Goal: Use online tool/utility

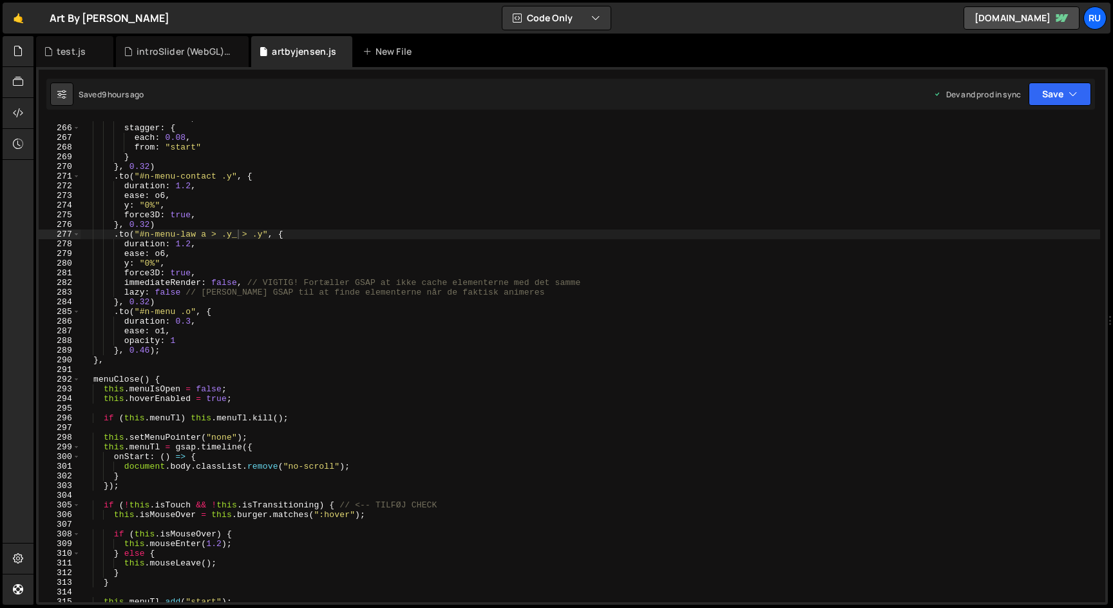
scroll to position [388745, 0]
click at [234, 332] on div "force3D : true , stagger : { each : 0.08 , from : "start" } } , 0.32 ) . to ( "…" at bounding box center [591, 363] width 1020 height 500
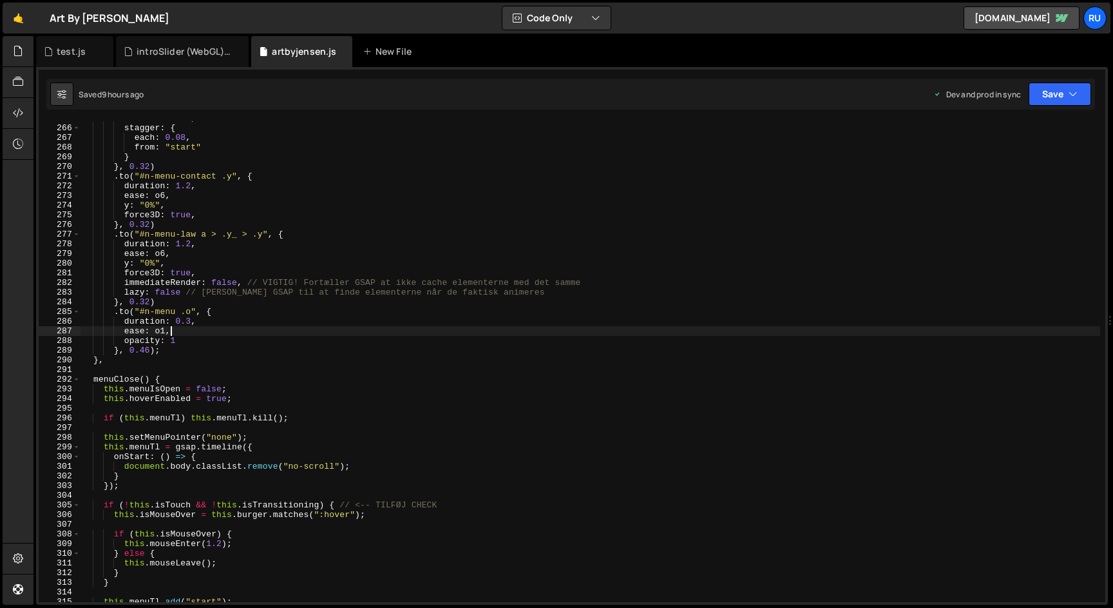
click at [234, 332] on div "force3D : true , stagger : { each : 0.08 , from : "start" } } , 0.32 ) . to ( "…" at bounding box center [591, 363] width 1020 height 500
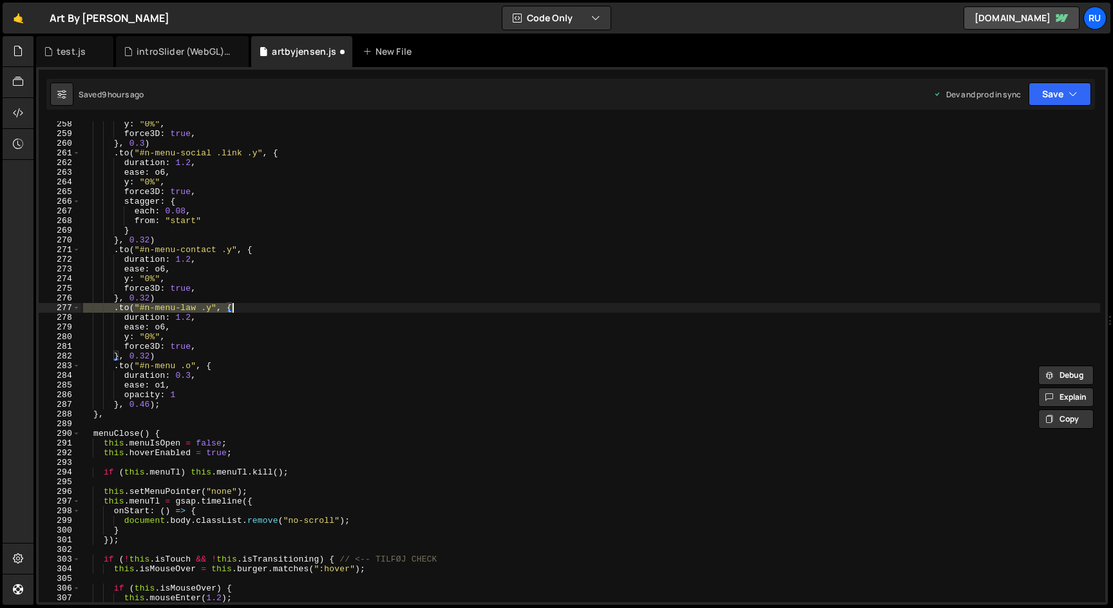
scroll to position [2614, 0]
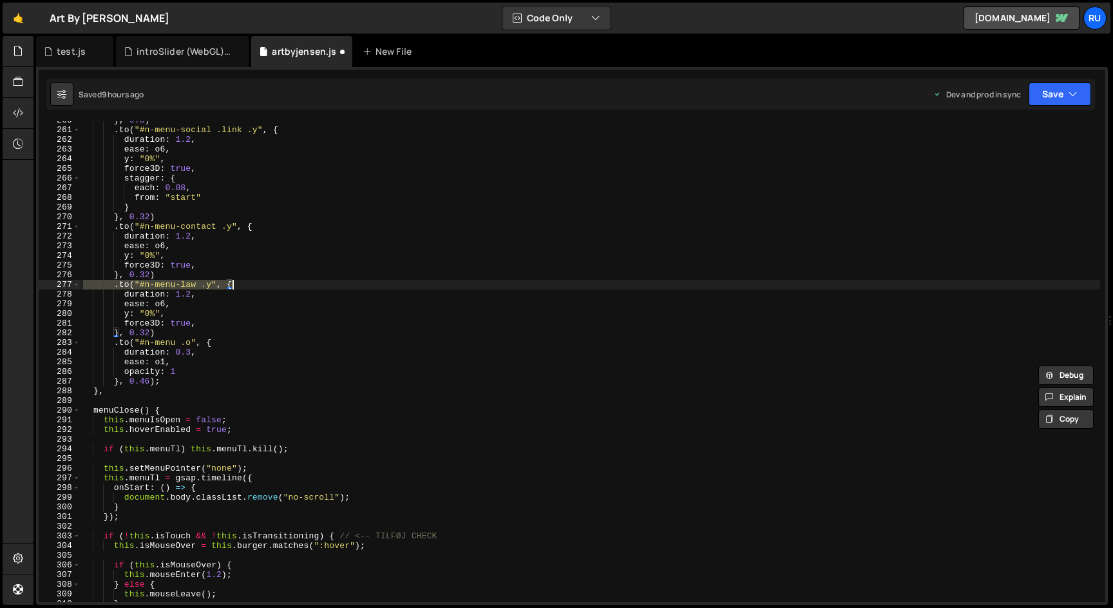
click at [199, 284] on div "} , 0.3 ) . to ( "#n-menu-social .link .y" , { duration : 1.2 , ease : o6 , y :…" at bounding box center [591, 361] width 1020 height 481
drag, startPoint x: 200, startPoint y: 285, endPoint x: 139, endPoint y: 285, distance: 61.2
click at [139, 285] on div "} , 0.3 ) . to ( "#n-menu-social .link .y" , { duration : 1.2 , ease : o6 , y :…" at bounding box center [591, 365] width 1020 height 500
click at [1073, 101] on button "Save" at bounding box center [1060, 93] width 62 height 23
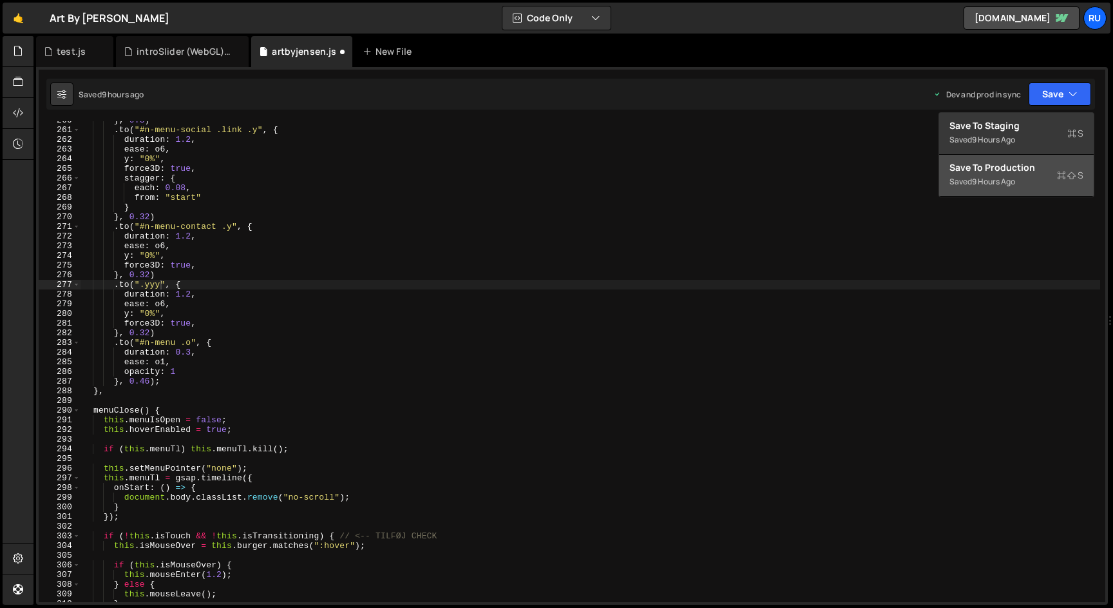
click at [1021, 187] on div "Saved 9 hours ago" at bounding box center [1017, 181] width 134 height 15
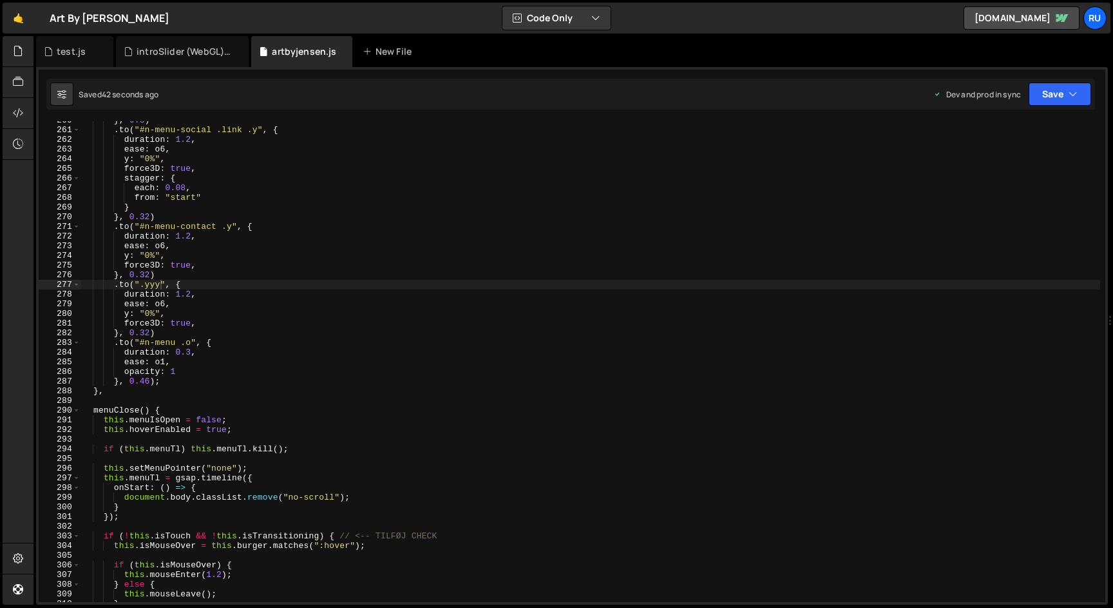
scroll to position [0, 5]
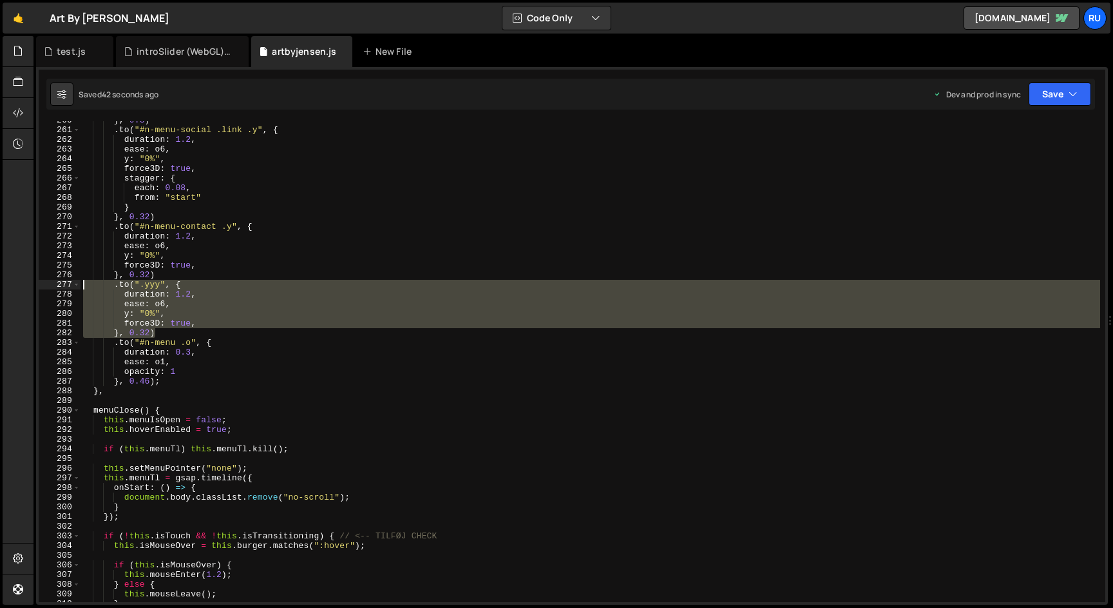
drag, startPoint x: 164, startPoint y: 332, endPoint x: 50, endPoint y: 284, distance: 124.2
click at [50, 284] on div "}, 0.32) 260 261 262 263 264 265 266 267 268 269 270 271 272 273 274 275 276 27…" at bounding box center [572, 361] width 1067 height 481
click at [173, 311] on div "} , 0.3 ) . to ( "#n-menu-social .link .y" , { duration : 1.2 , ease : o6 , y :…" at bounding box center [591, 361] width 1020 height 481
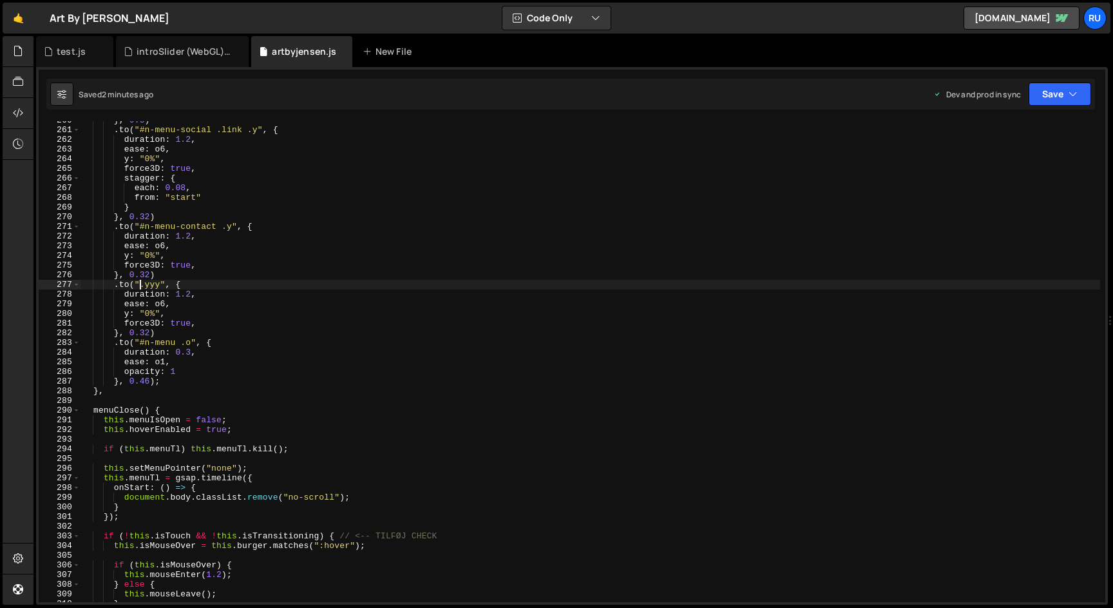
click at [140, 283] on div "} , 0.3 ) . to ( "#n-menu-social .link .y" , { duration : 1.2 , ease : o6 , y :…" at bounding box center [591, 365] width 1020 height 500
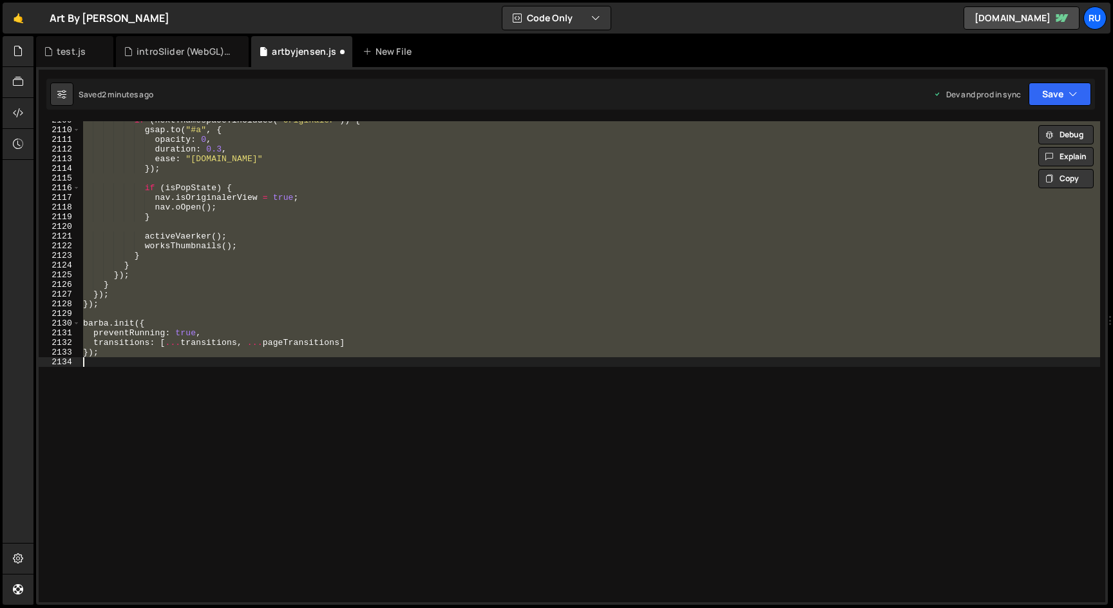
scroll to position [2533, 0]
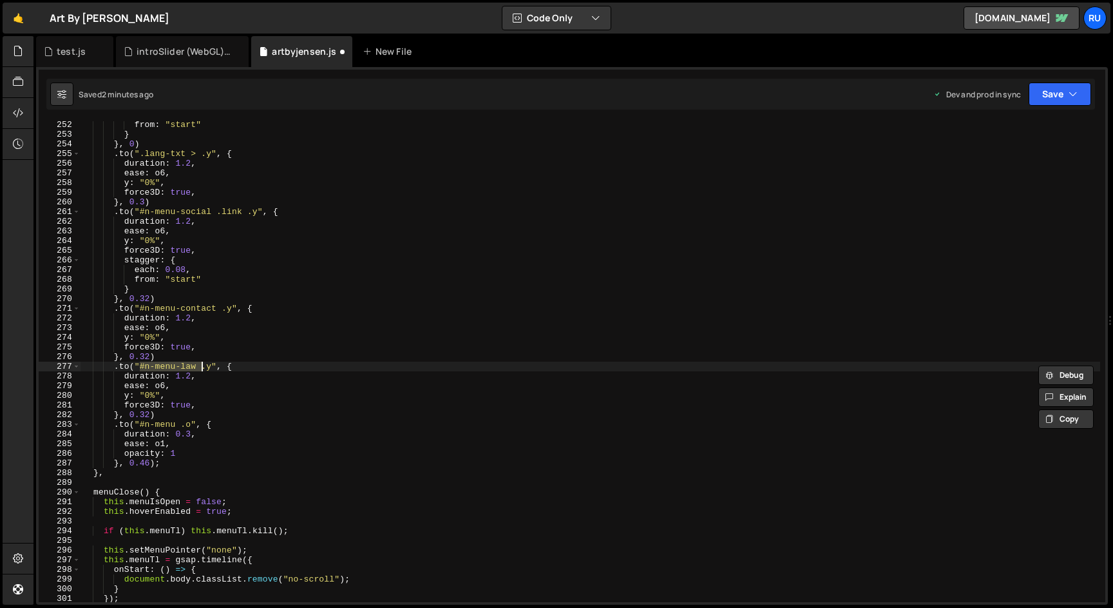
click at [211, 369] on div "from : "start" } } , 0 ) . to ( ".lang-txt > .y" , { duration : 1.2 , ease : o6…" at bounding box center [591, 370] width 1020 height 500
click at [1053, 83] on button "Save" at bounding box center [1060, 93] width 62 height 23
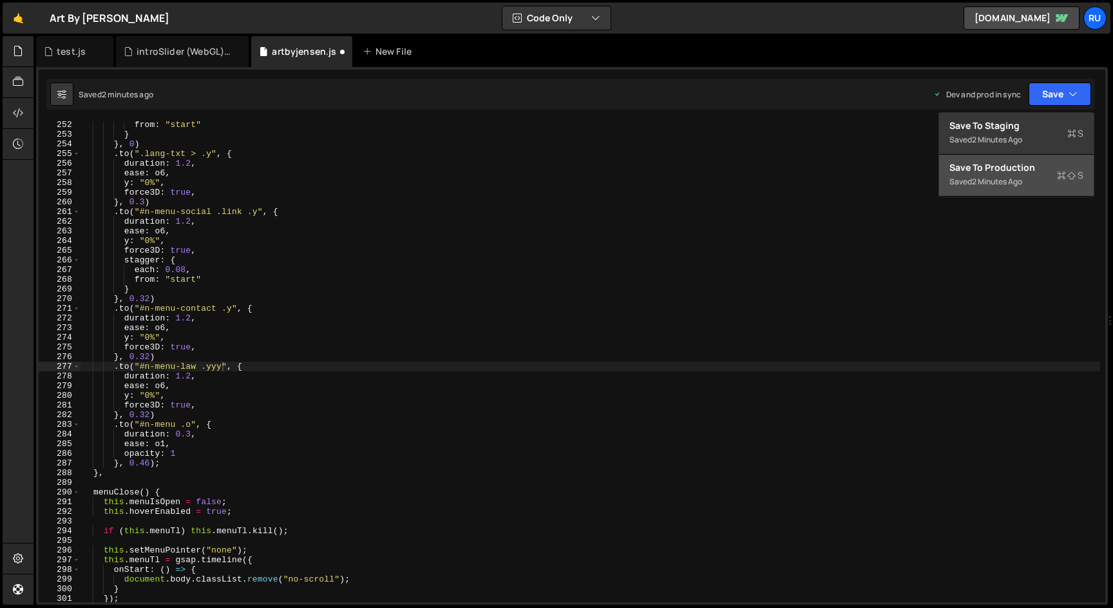
click at [1017, 178] on div "2 minutes ago" at bounding box center [997, 181] width 50 height 11
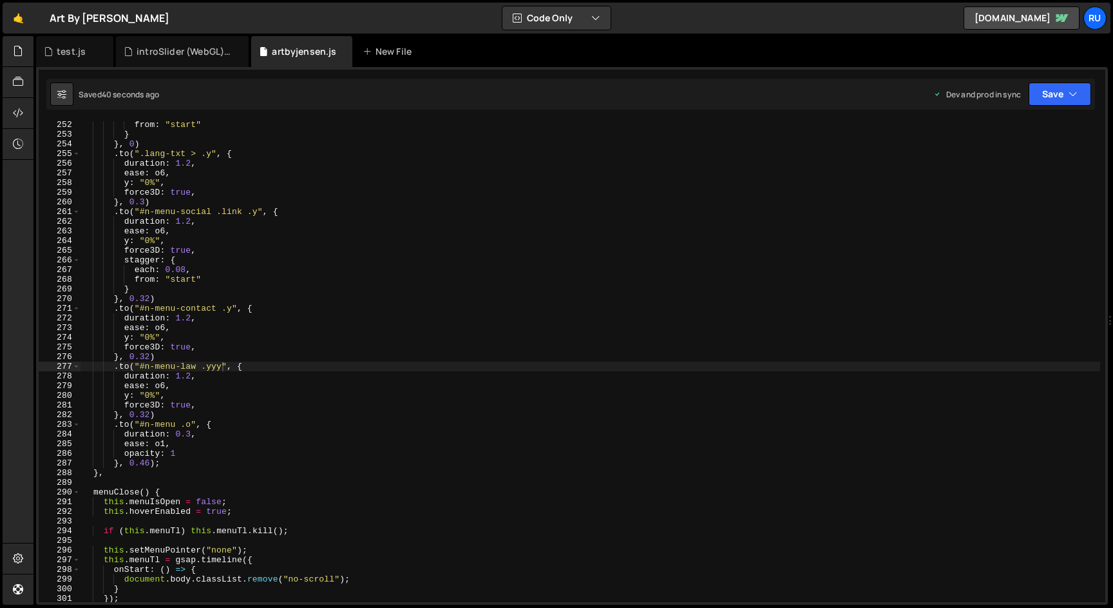
click at [221, 364] on div "from : "start" } } , 0 ) . to ( ".lang-txt > .y" , { duration : 1.2 , ease : o6…" at bounding box center [591, 370] width 1020 height 500
click at [201, 368] on div "from : "start" } } , 0 ) . to ( ".lang-txt > .y" , { duration : 1.2 , ease : o6…" at bounding box center [591, 370] width 1020 height 500
click at [222, 367] on div "from : "start" } } , 0 ) . to ( ".lang-txt > .y" , { duration : 1.2 , ease : o6…" at bounding box center [591, 370] width 1020 height 500
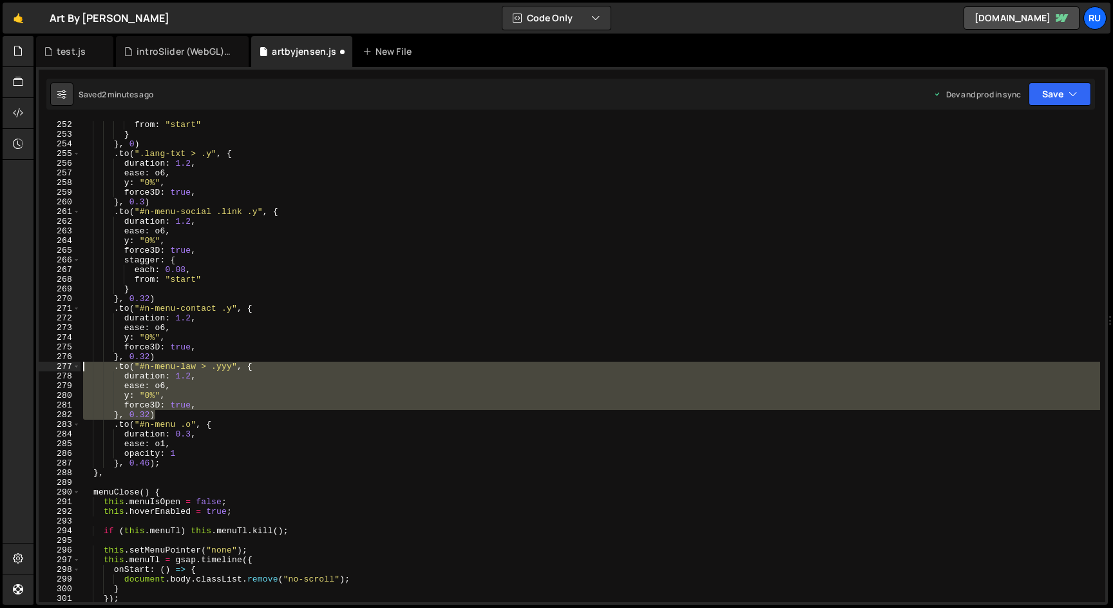
drag, startPoint x: 163, startPoint y: 415, endPoint x: 29, endPoint y: 367, distance: 142.5
click at [29, 367] on div "Hold on a sec... Are you certain you wish to leave this page? Any changes you'v…" at bounding box center [556, 304] width 1113 height 608
click at [206, 367] on div "from : "start" } } , 0 ) . to ( ".lang-txt > .y" , { duration : 1.2 , ease : o6…" at bounding box center [591, 361] width 1020 height 481
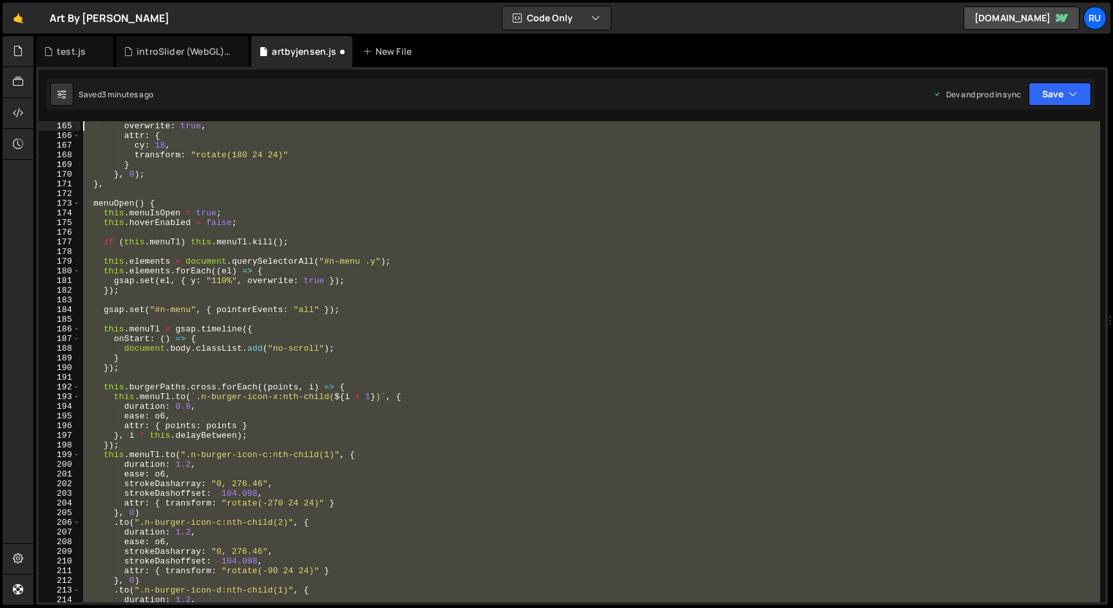
scroll to position [1633, 0]
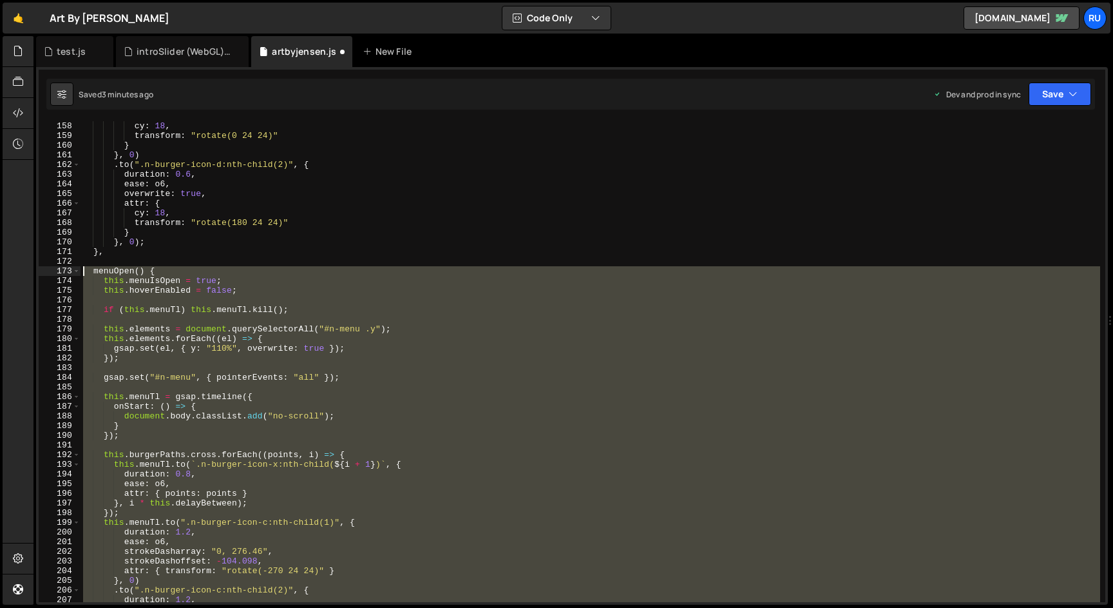
drag, startPoint x: 105, startPoint y: 474, endPoint x: 42, endPoint y: 273, distance: 210.7
click at [42, 273] on div ".to("#n-menu-law .y", { 158 159 160 161 162 163 164 165 166 167 168 169 170 171…" at bounding box center [572, 361] width 1067 height 481
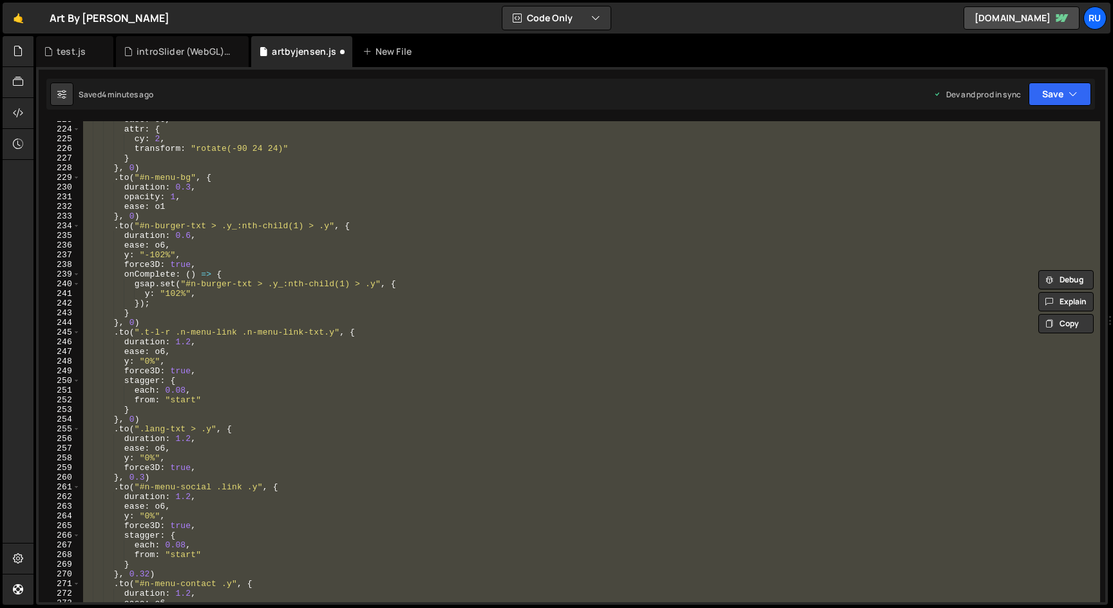
scroll to position [2260, 0]
click at [268, 412] on div "ease : o6 , attr : { cy : 2 , transform : "rotate(-90 24 24)" } } , 0 ) . to ( …" at bounding box center [591, 361] width 1020 height 481
type textarea "}"
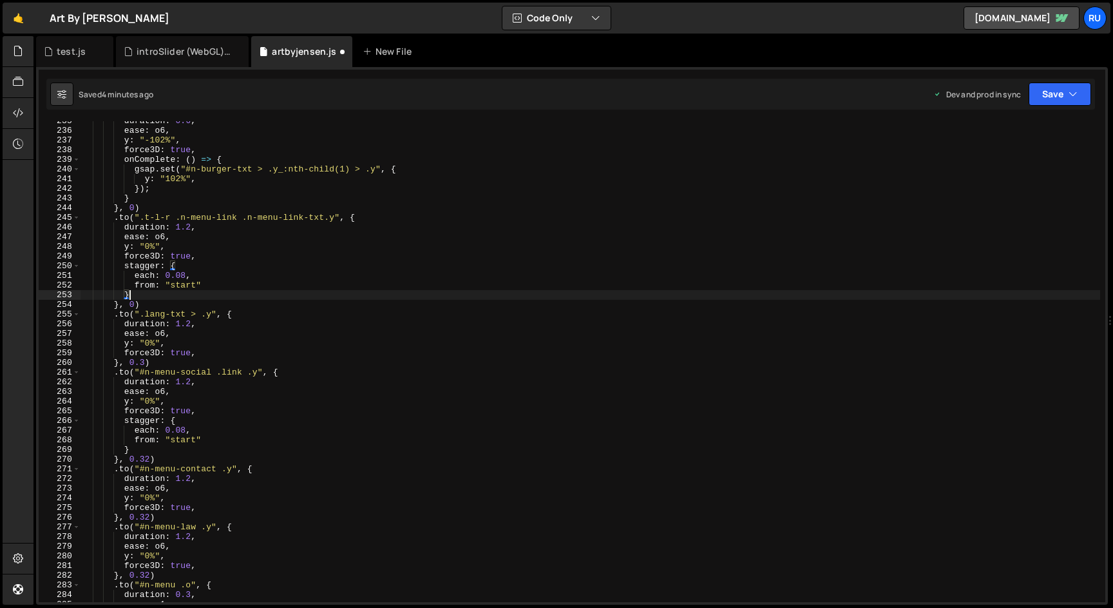
scroll to position [2498, 0]
